Goal: Find specific page/section: Find specific page/section

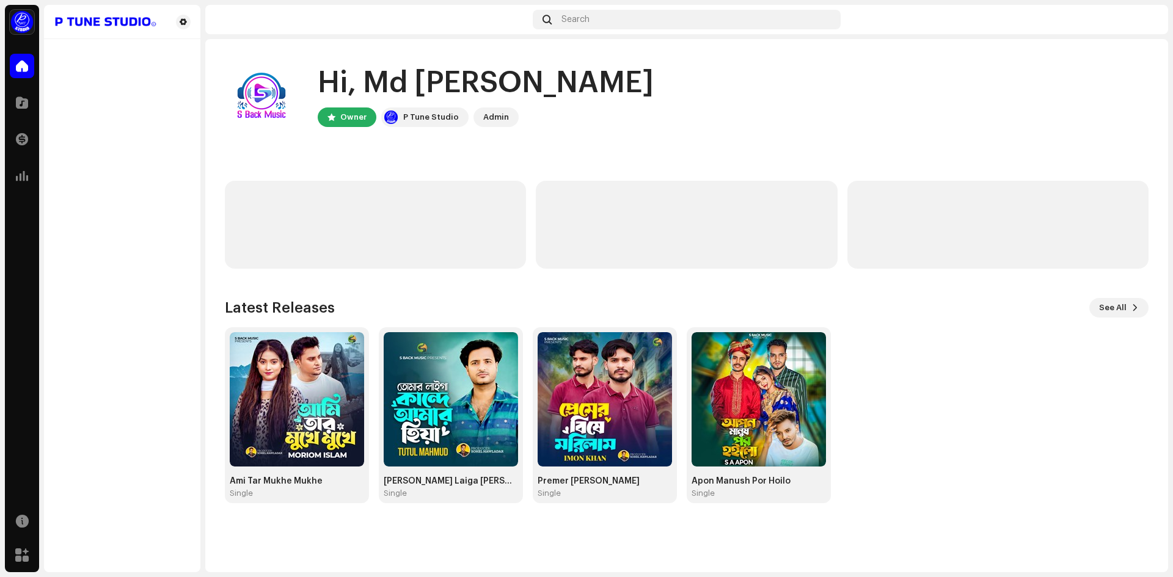
click at [345, 115] on div "Owner" at bounding box center [353, 117] width 26 height 15
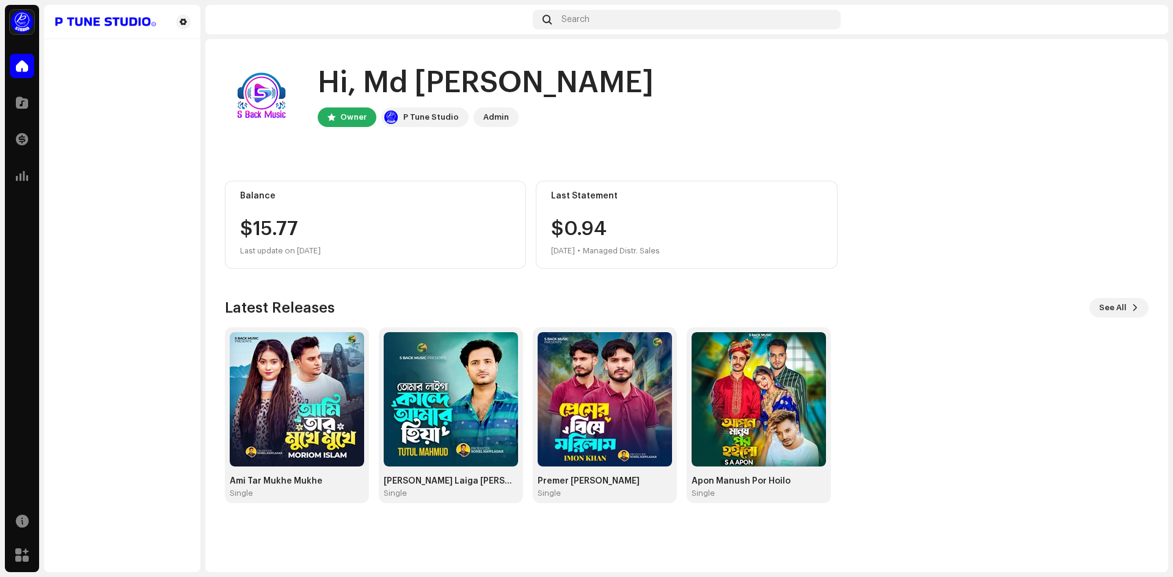
click at [414, 115] on div "P Tune Studio" at bounding box center [431, 117] width 56 height 15
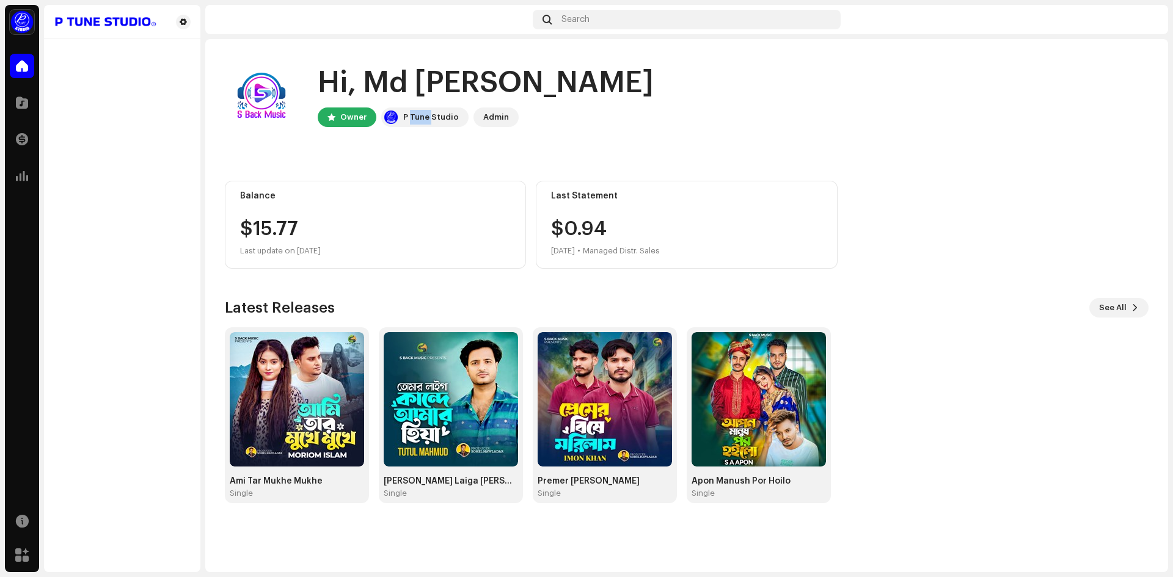
click at [414, 115] on div "P Tune Studio" at bounding box center [431, 117] width 56 height 15
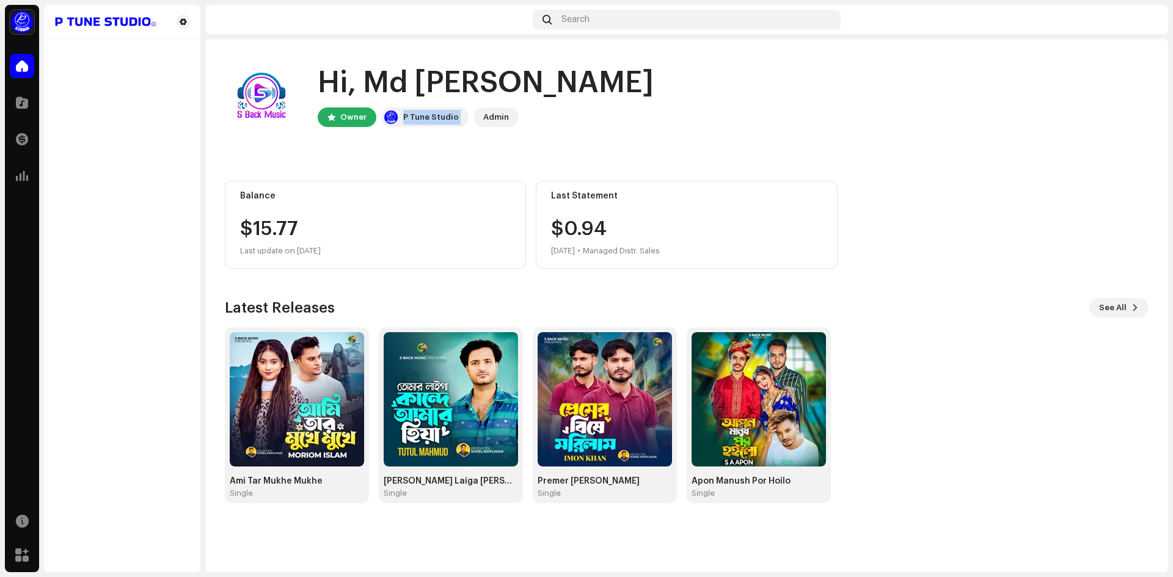
click at [414, 115] on div "P Tune Studio" at bounding box center [431, 117] width 56 height 15
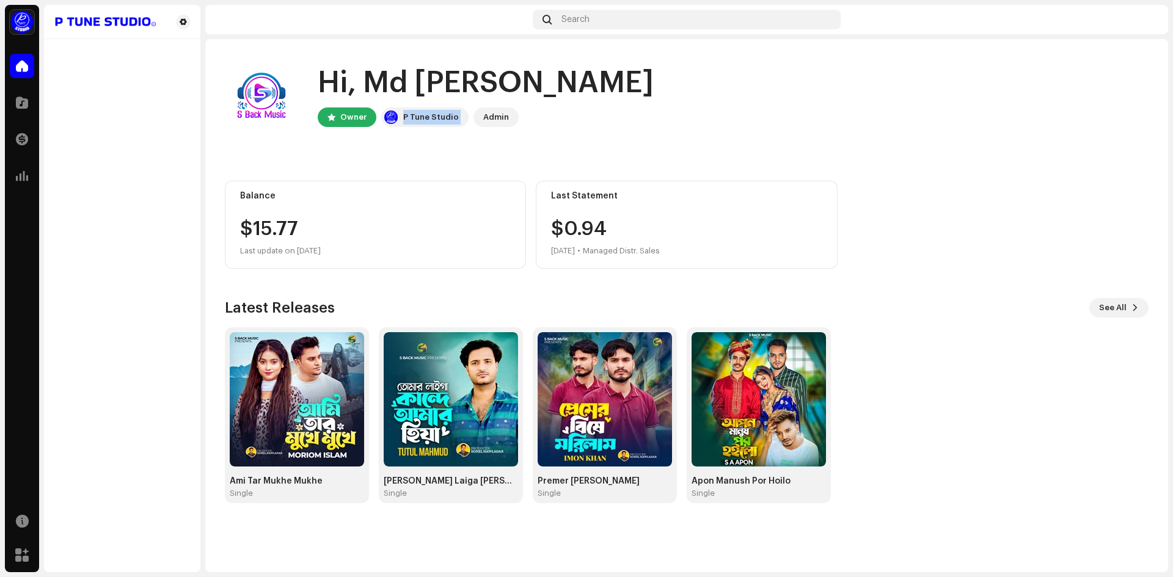
click at [414, 115] on div "P Tune Studio" at bounding box center [431, 117] width 56 height 15
click at [646, 216] on div "Last Statement $0.94 [DATE] • Managed Distr. Sales" at bounding box center [686, 225] width 301 height 88
click at [1105, 304] on span "See All" at bounding box center [1112, 308] width 27 height 24
